Goal: Task Accomplishment & Management: Use online tool/utility

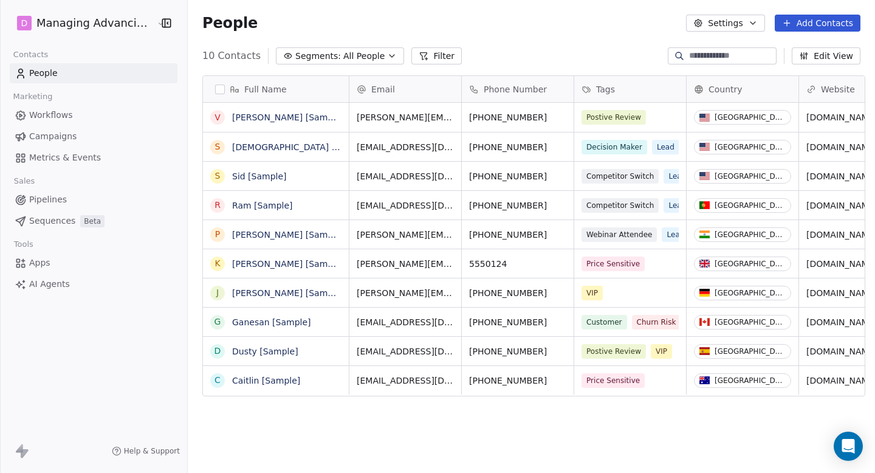
scroll to position [407, 683]
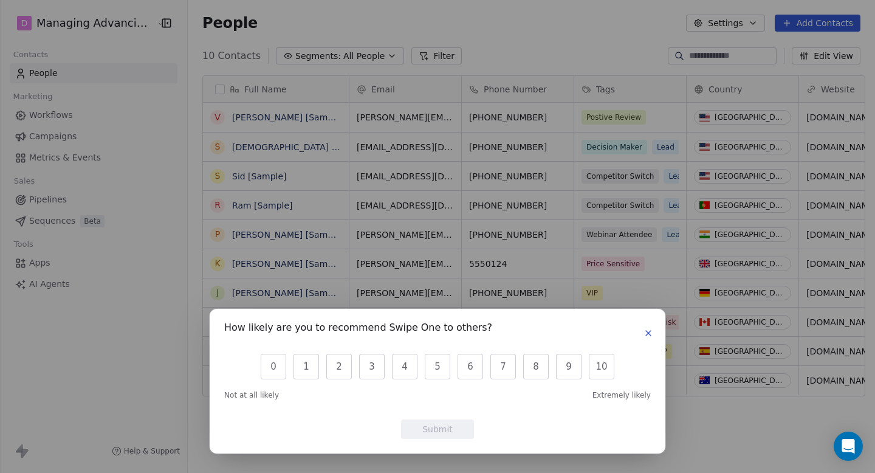
click at [647, 336] on icon "button" at bounding box center [648, 333] width 10 height 10
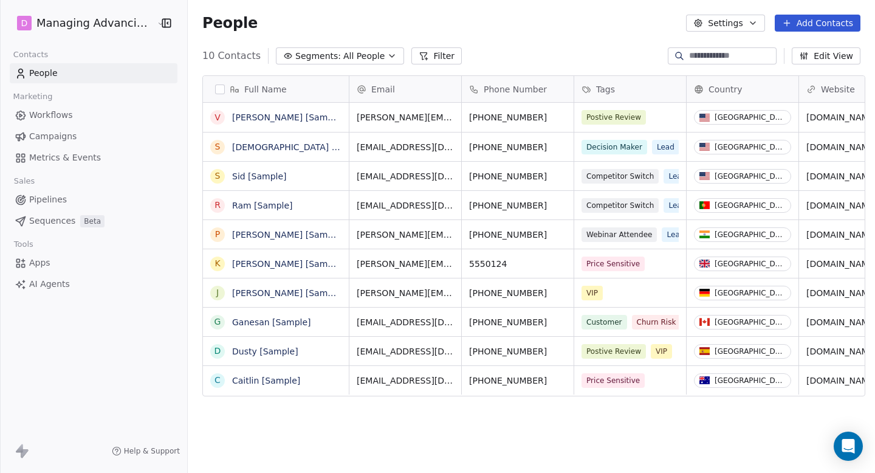
click at [53, 117] on span "Workflows" at bounding box center [51, 115] width 44 height 13
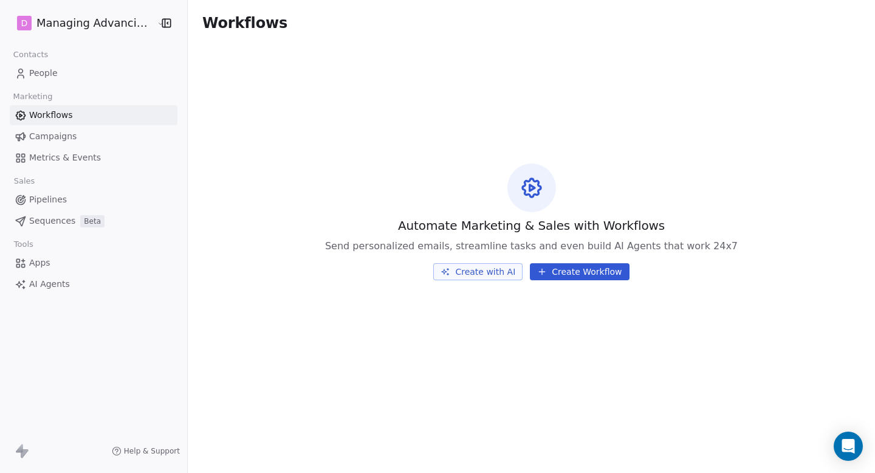
click at [53, 142] on span "Campaigns" at bounding box center [52, 136] width 47 height 13
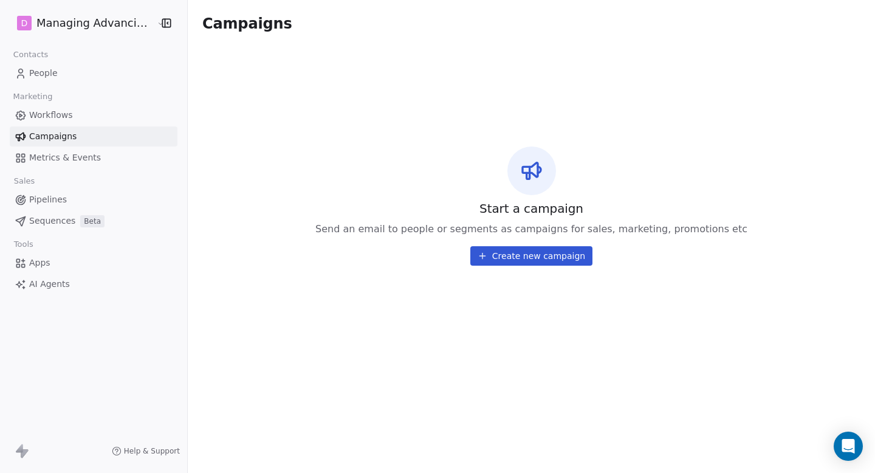
click at [497, 259] on button "Create new campaign" at bounding box center [531, 255] width 122 height 19
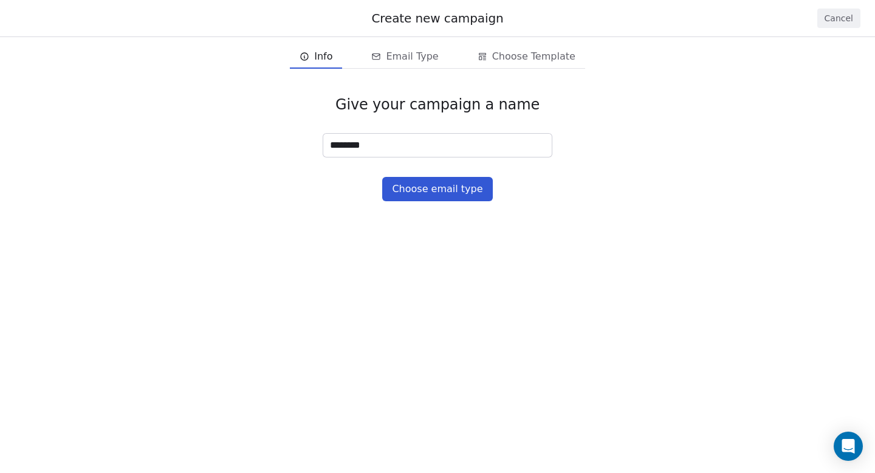
type input "*******"
click at [440, 186] on button "Choose email type" at bounding box center [437, 189] width 110 height 24
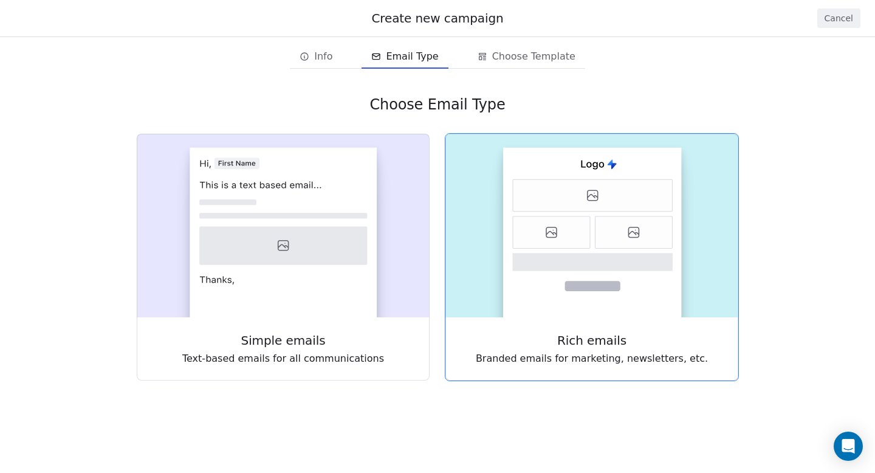
click at [583, 287] on icon at bounding box center [592, 286] width 55 height 10
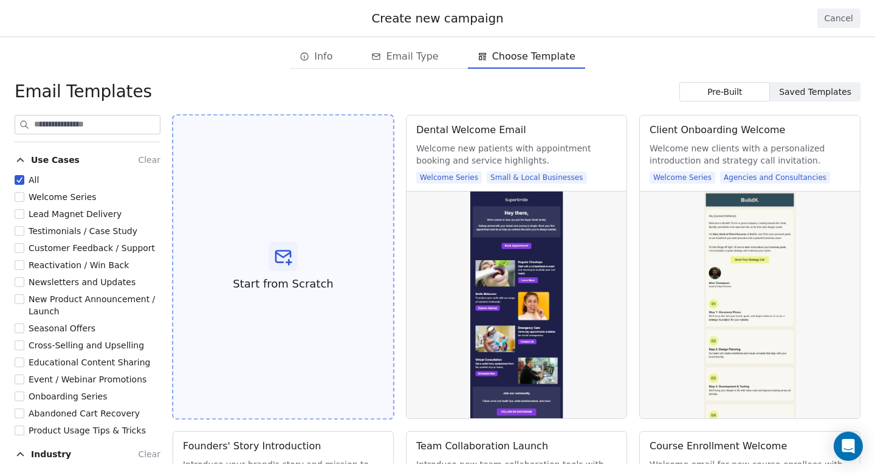
click at [286, 262] on icon at bounding box center [288, 262] width 5 height 0
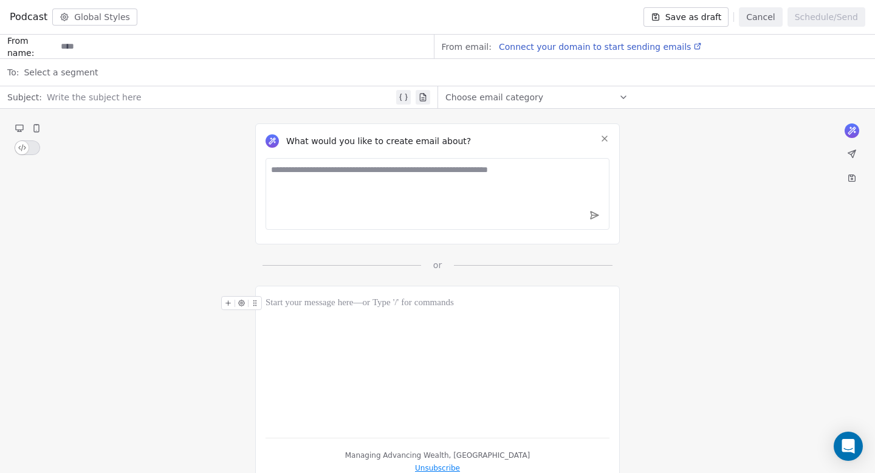
click at [358, 306] on div at bounding box center [437, 303] width 344 height 15
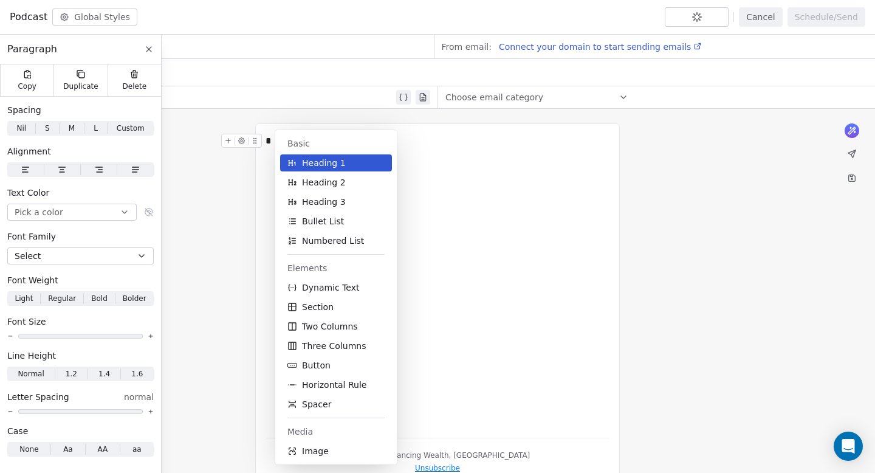
click at [465, 256] on div "*" at bounding box center [437, 281] width 344 height 294
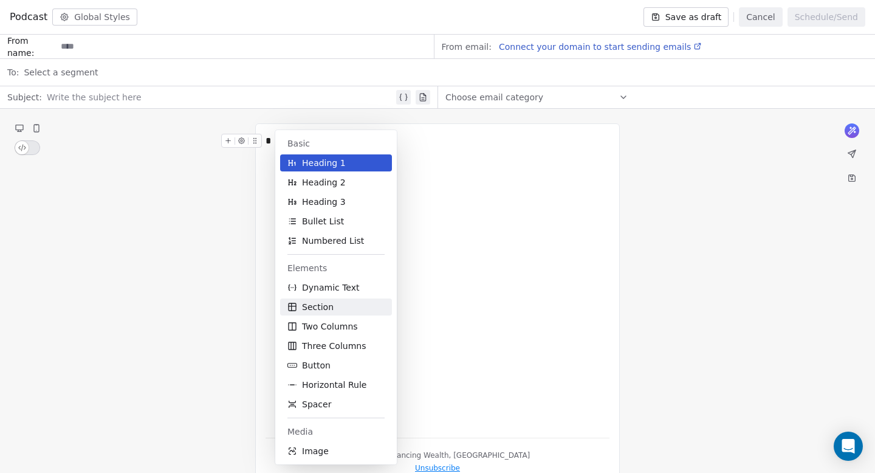
click at [306, 310] on span "Section" at bounding box center [318, 307] width 32 height 12
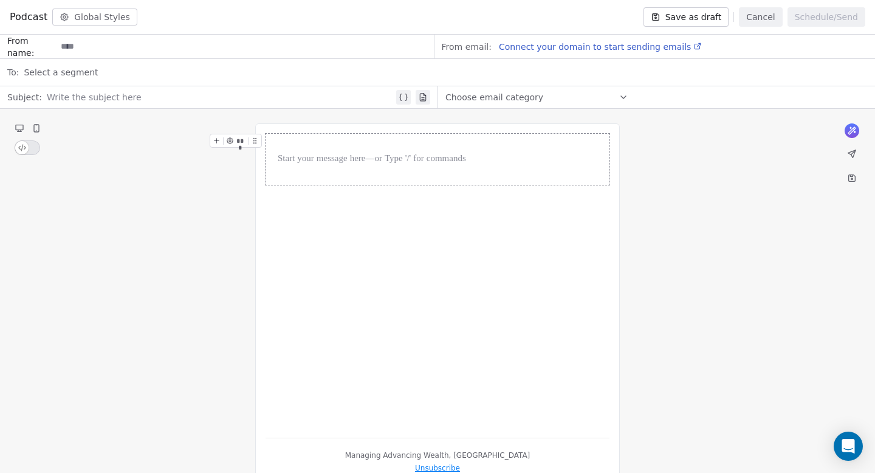
click at [555, 90] on div "Choose email category" at bounding box center [536, 96] width 183 height 19
click at [335, 123] on div "What would you like to create email about? or *** Managing Advancing Wealth, [G…" at bounding box center [437, 303] width 875 height 389
click at [85, 15] on button "Global Styles" at bounding box center [94, 17] width 85 height 17
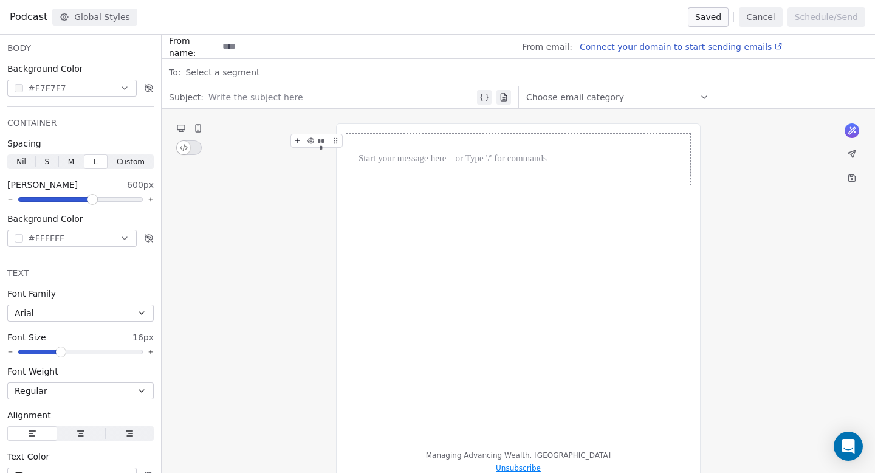
click at [361, 138] on div at bounding box center [518, 159] width 344 height 51
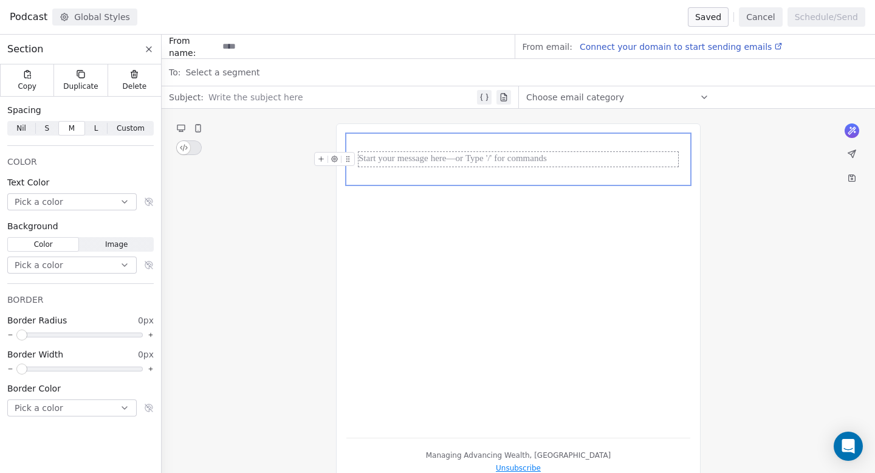
click at [384, 158] on div at bounding box center [517, 159] width 319 height 15
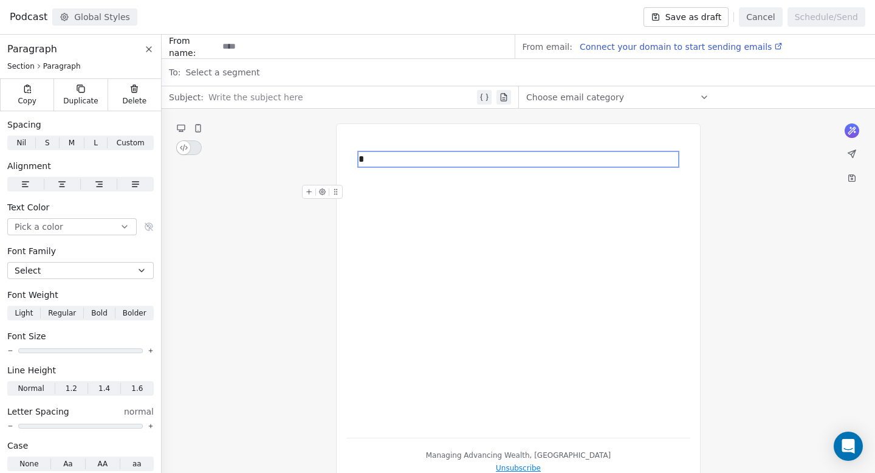
click at [751, 207] on div "What would you like to create email about? or * *** Managing Advancing Wealth, …" at bounding box center [518, 303] width 713 height 389
